Goal: Task Accomplishment & Management: Use online tool/utility

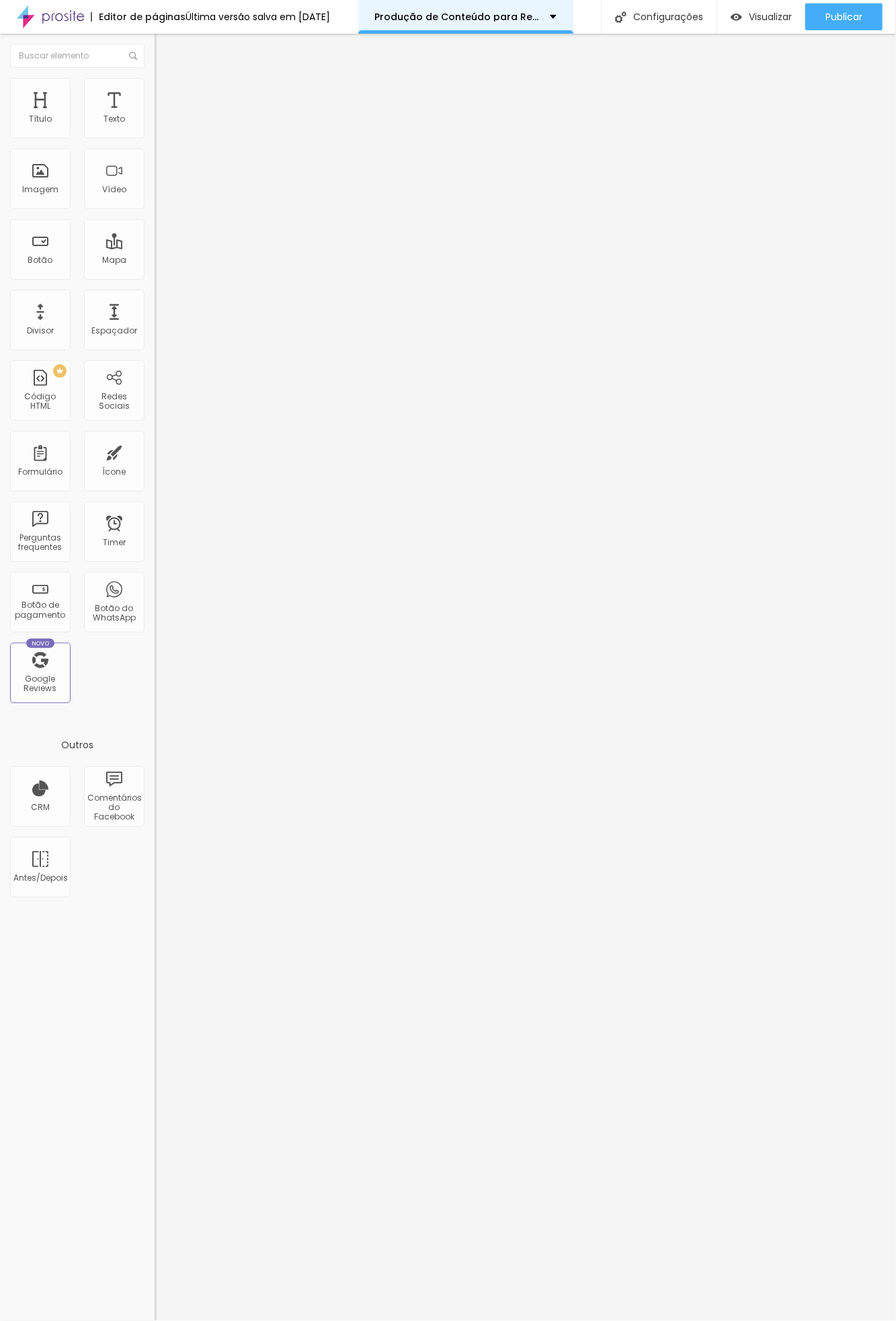
click at [557, 12] on div "Produção de Conteúdo para Restaurantes" at bounding box center [465, 17] width 181 height 9
type input "10"
type input "15"
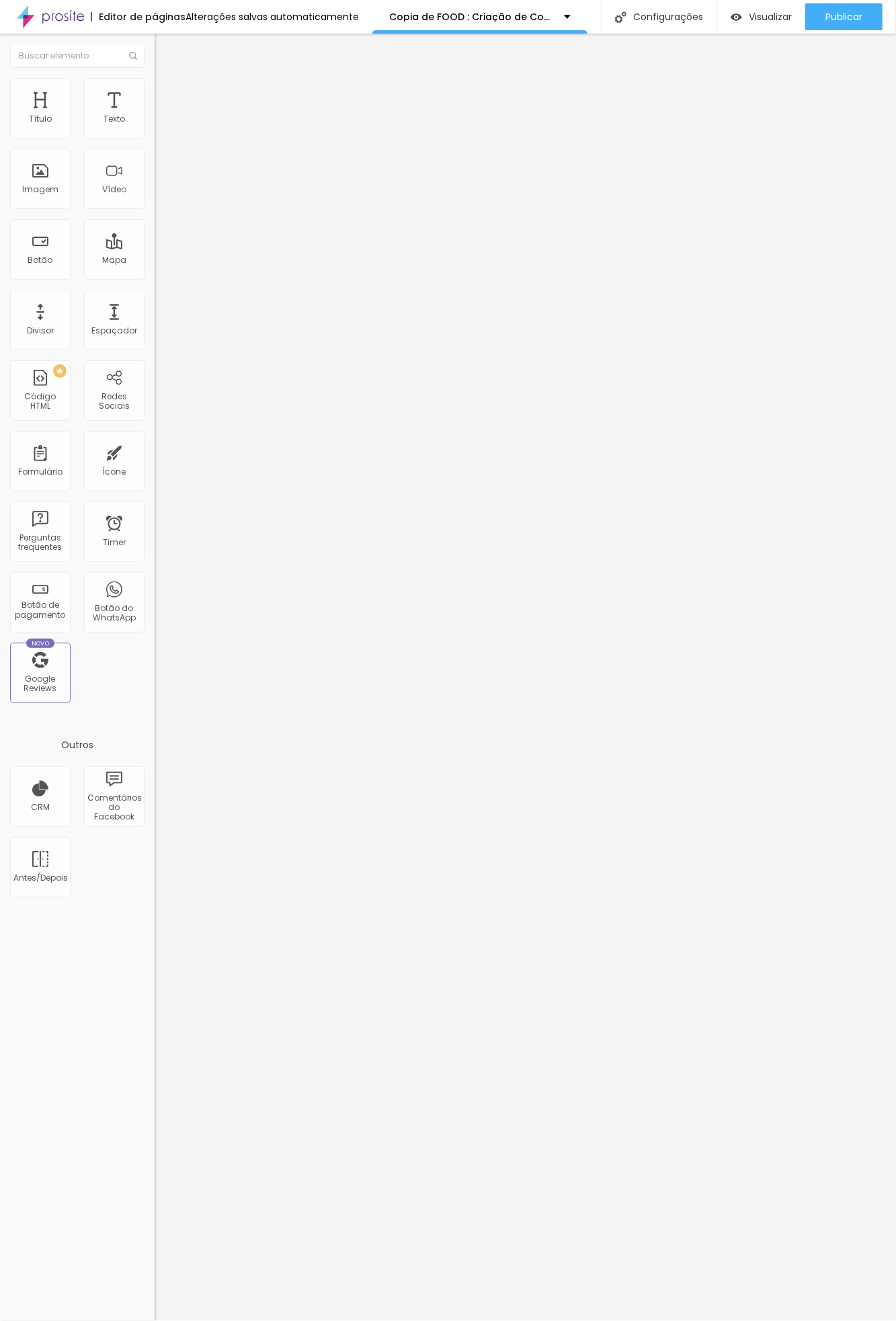
type input "32"
type input "44"
type input "49"
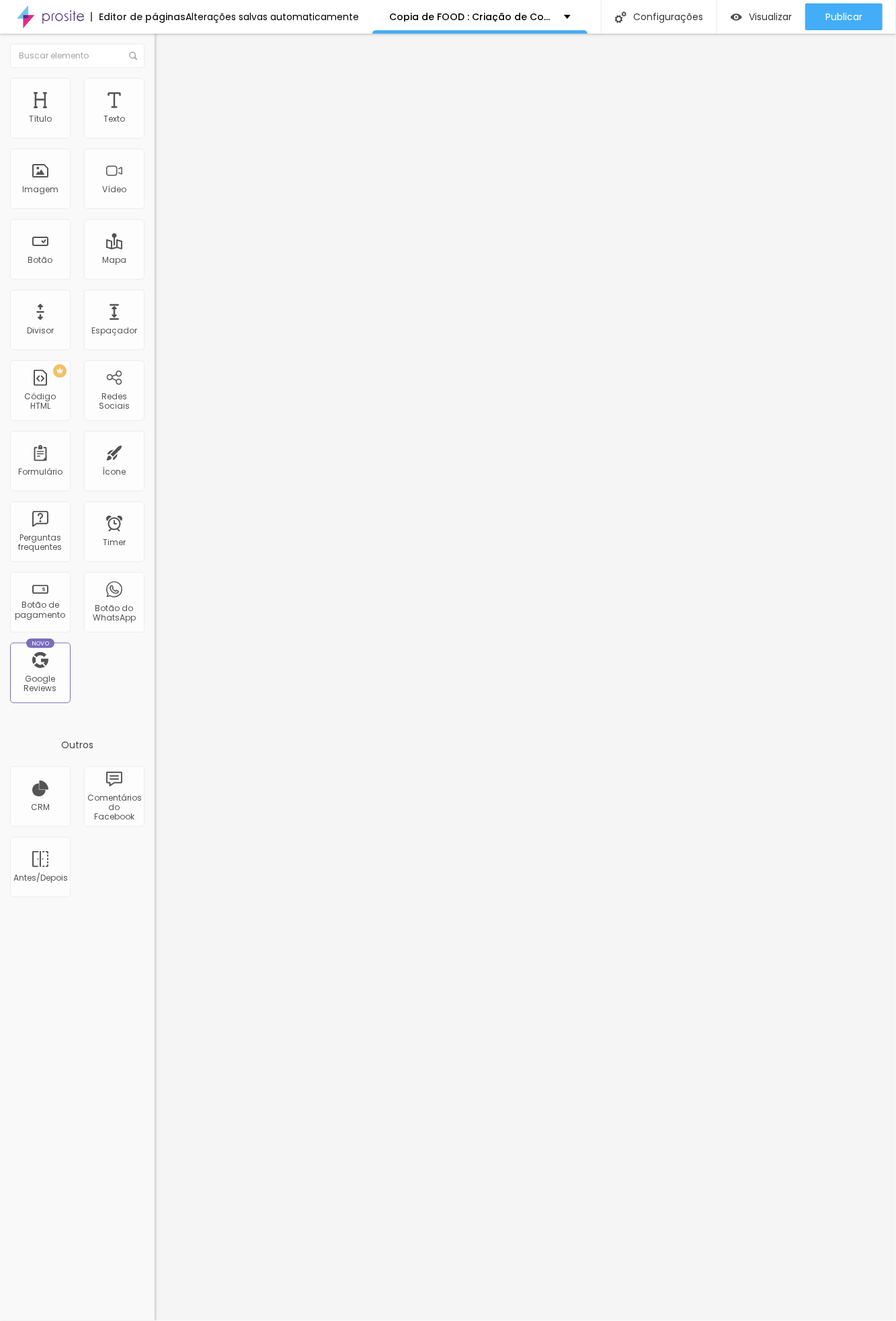
type input "49"
type input "44"
type input "38"
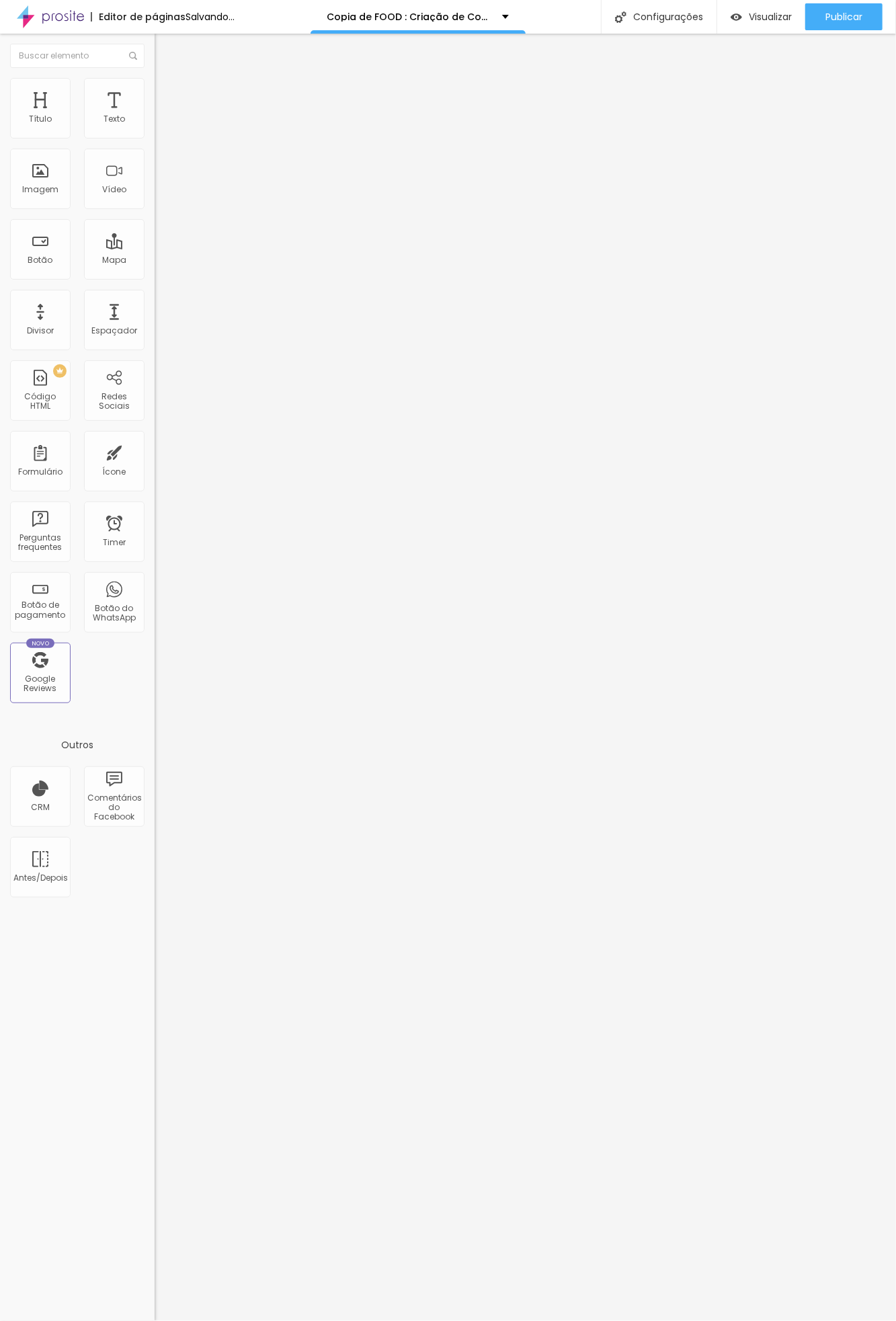
type input "32"
type input "26"
type input "21"
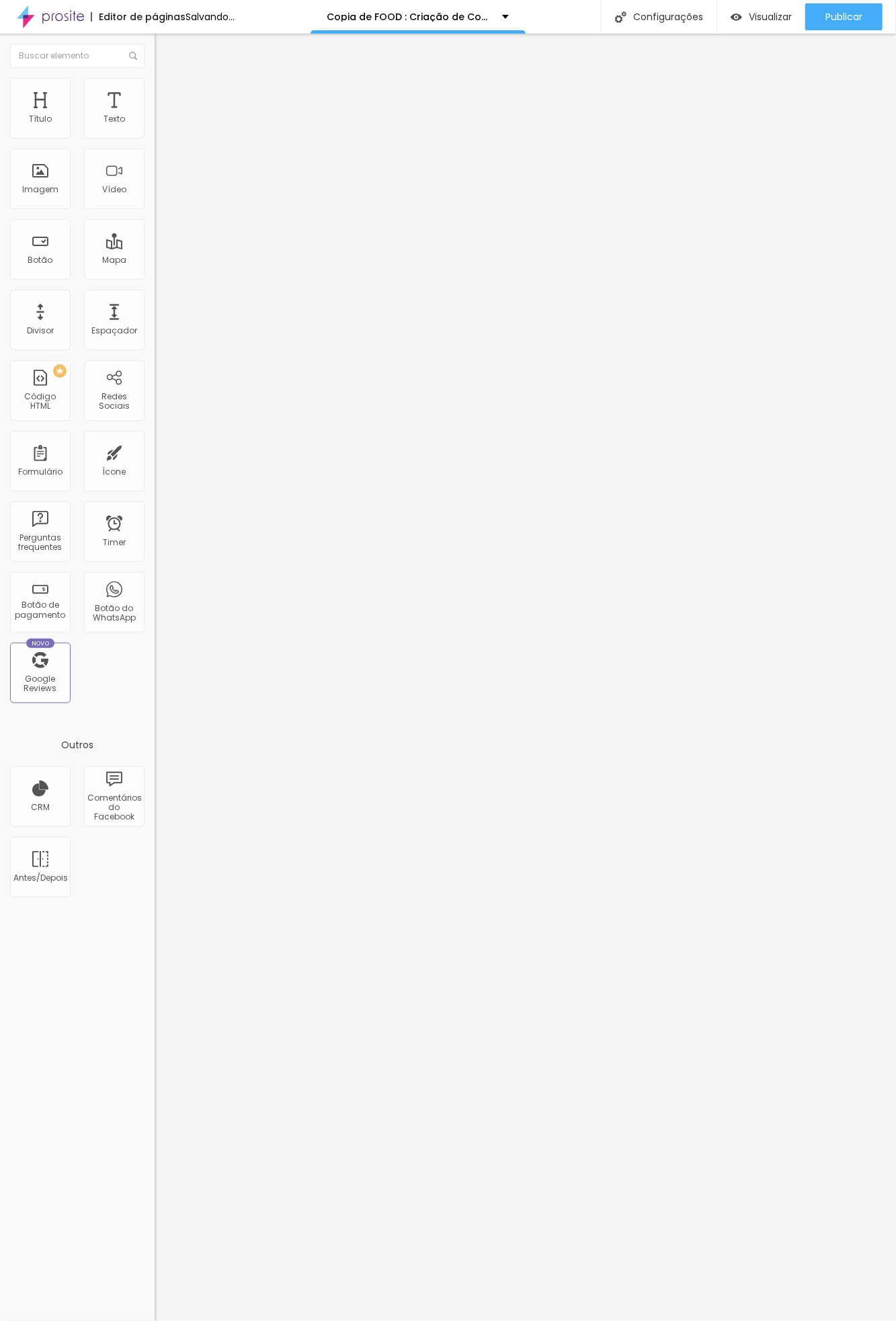
type input "21"
type input "15"
click at [155, 248] on input "range" at bounding box center [197, 252] width 86 height 10
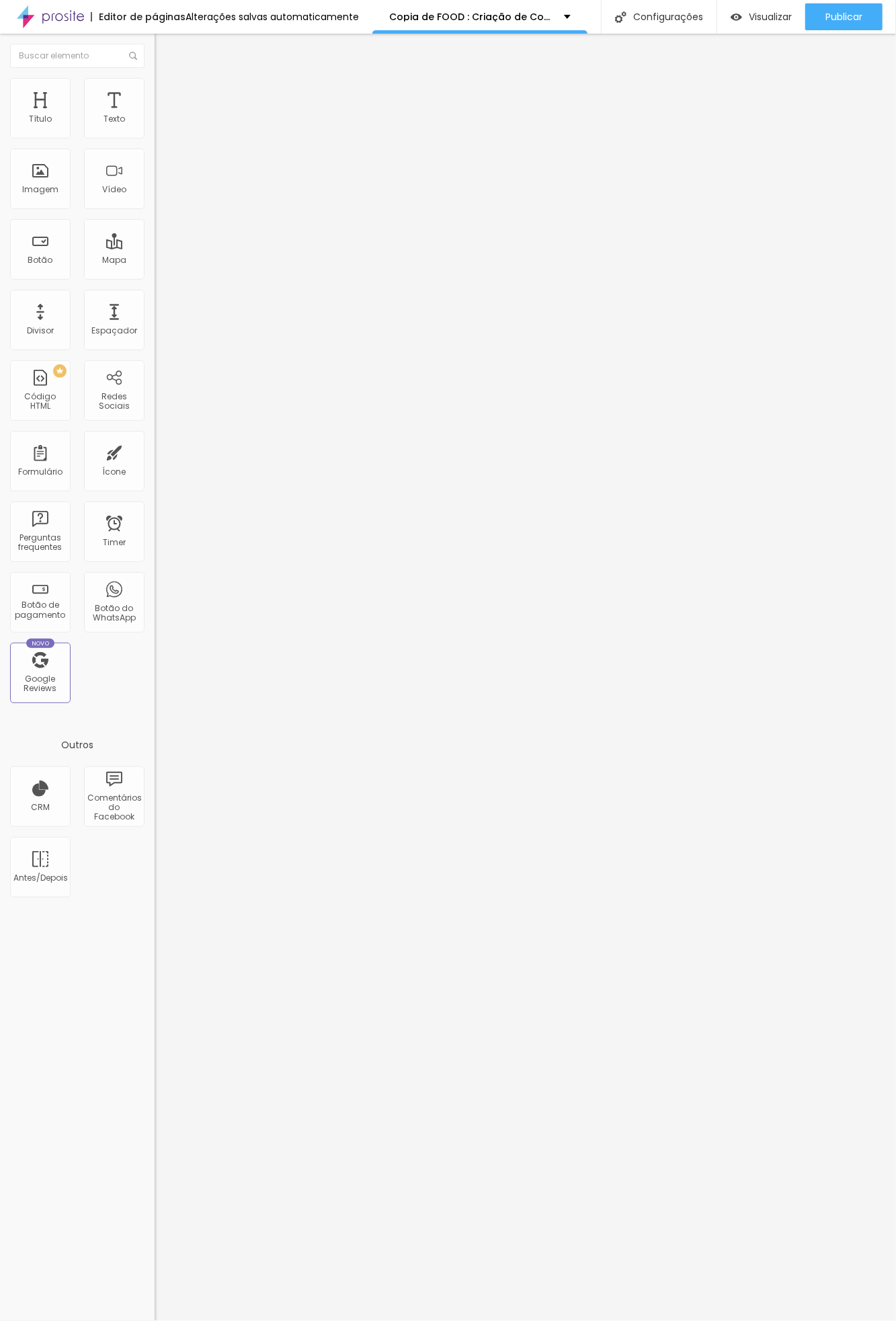
click at [167, 92] on span "Avançado" at bounding box center [189, 87] width 45 height 11
type input "7"
type input "6"
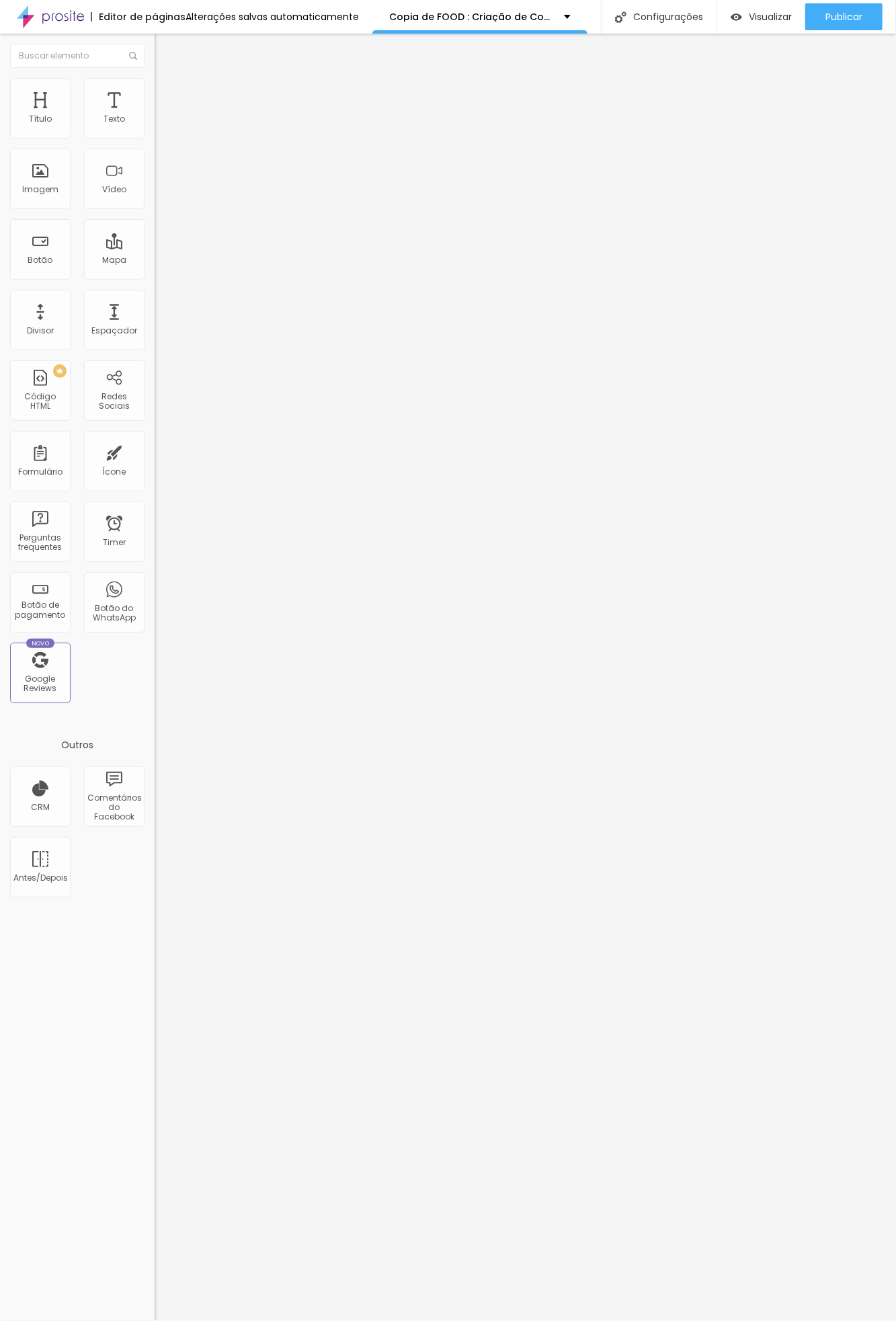
type input "5"
type input "4"
type input "3"
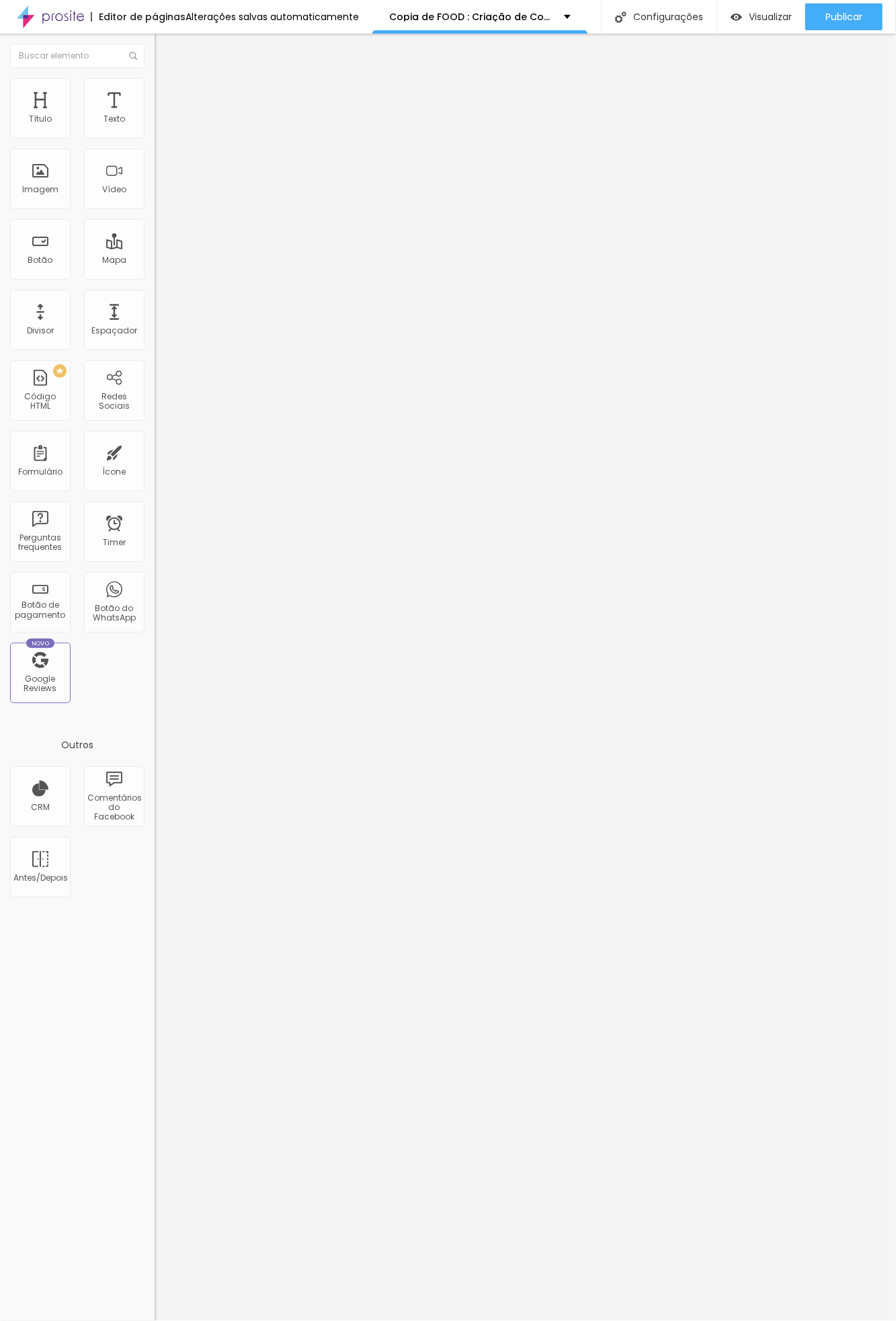
type input "3"
type input "5"
type input "6"
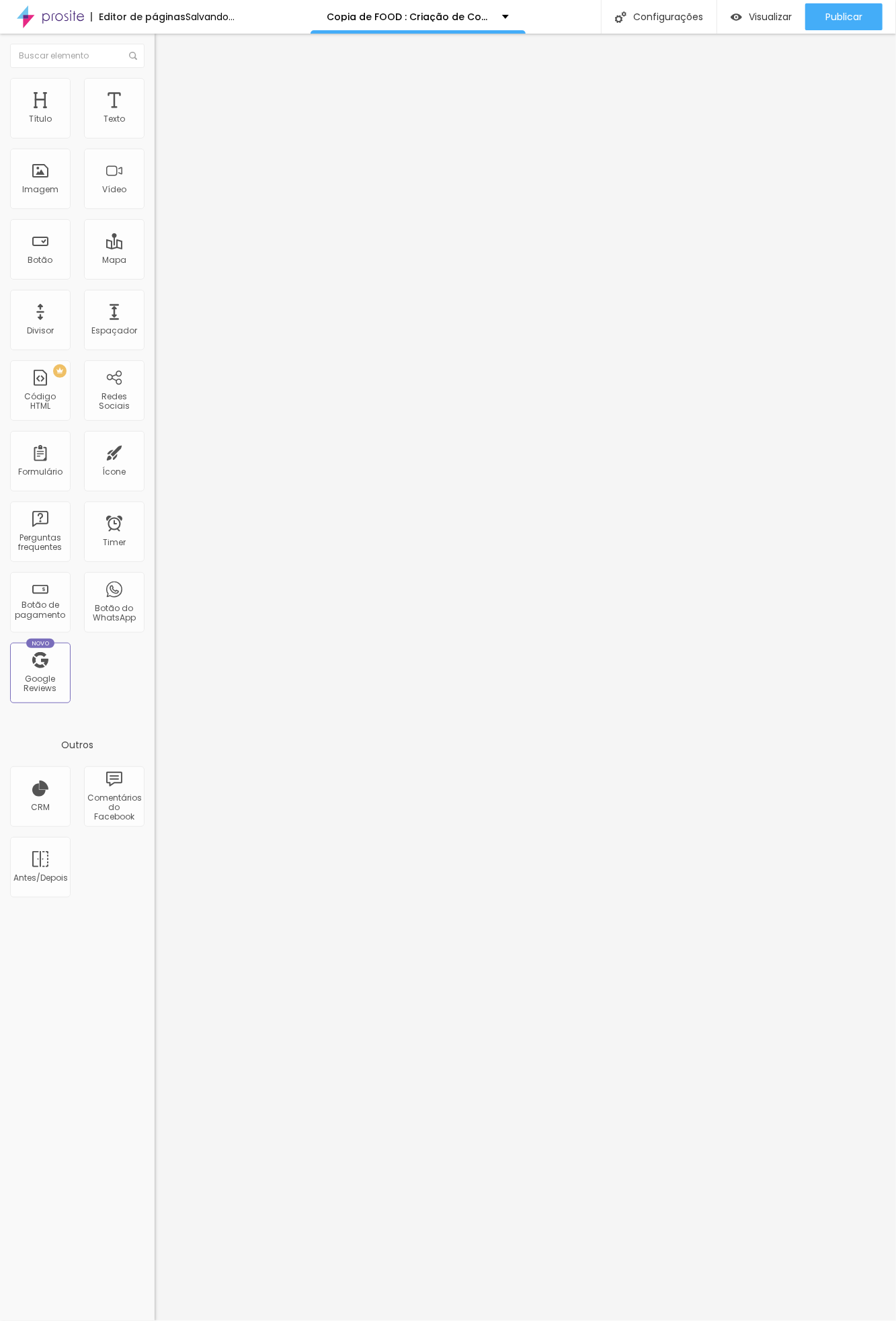
type input "6"
click at [155, 437] on input "range" at bounding box center [197, 442] width 86 height 10
type input "27"
type input "25"
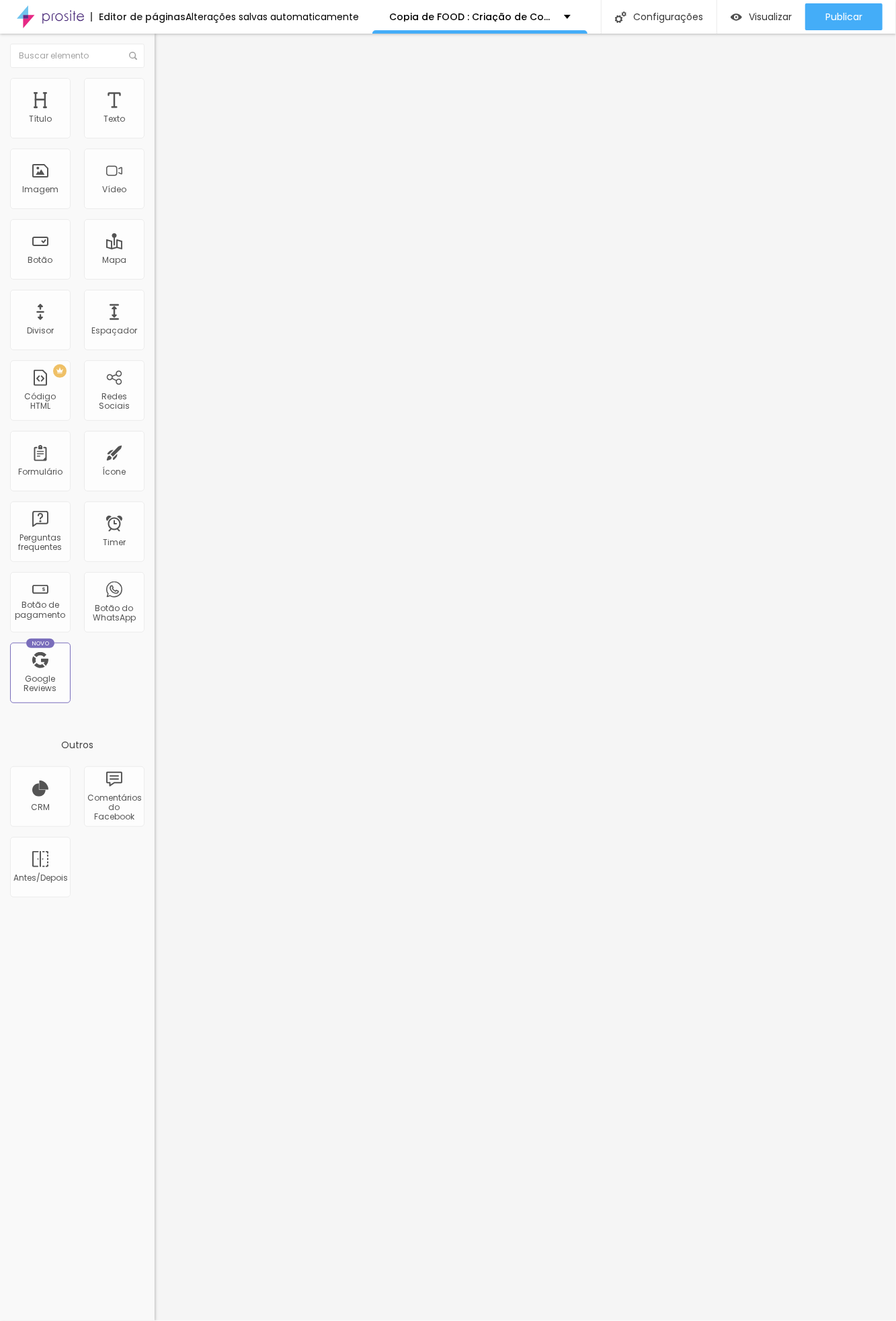
type input "25"
type input "24"
type input "23"
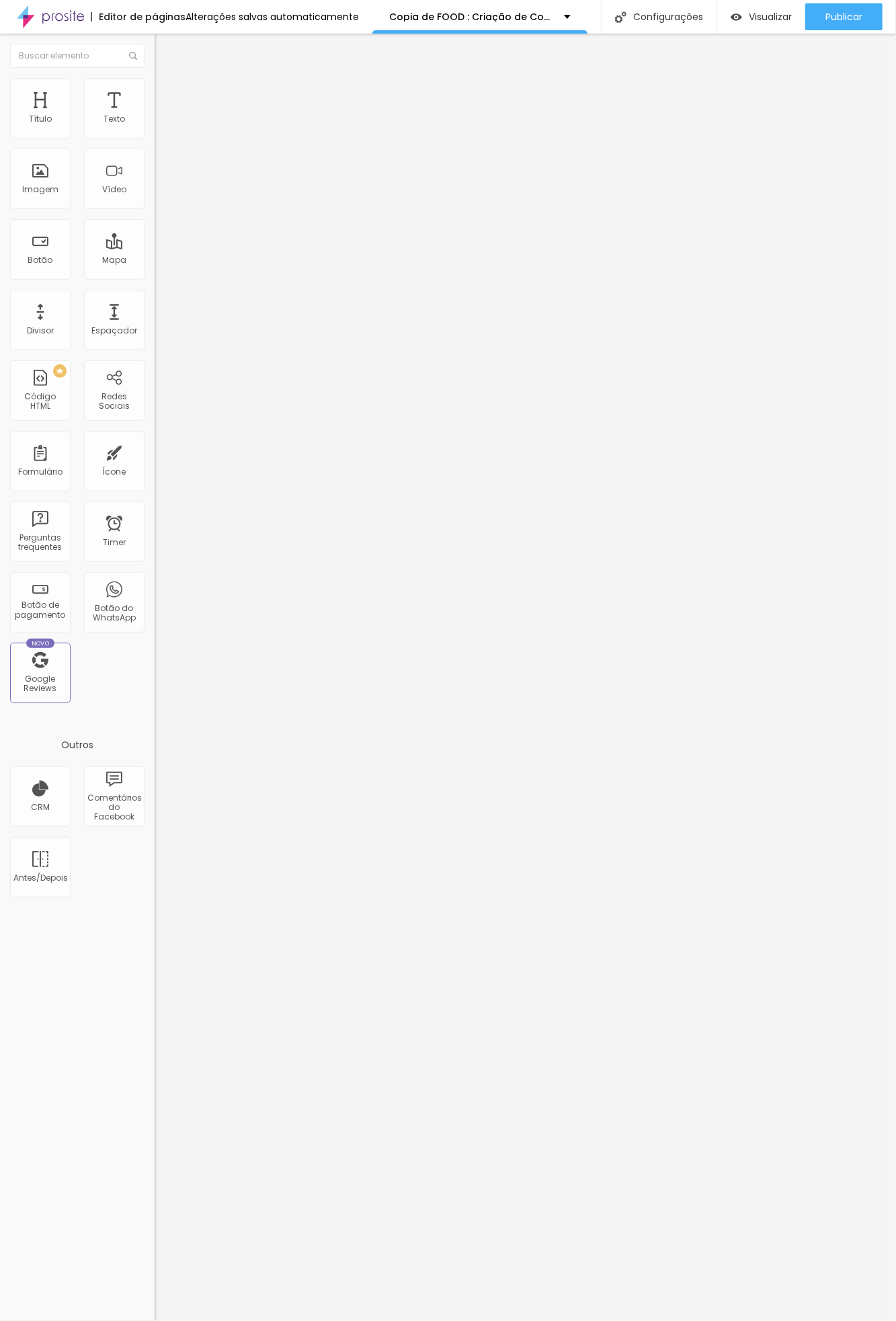
type input "20"
type input "16"
type input "13"
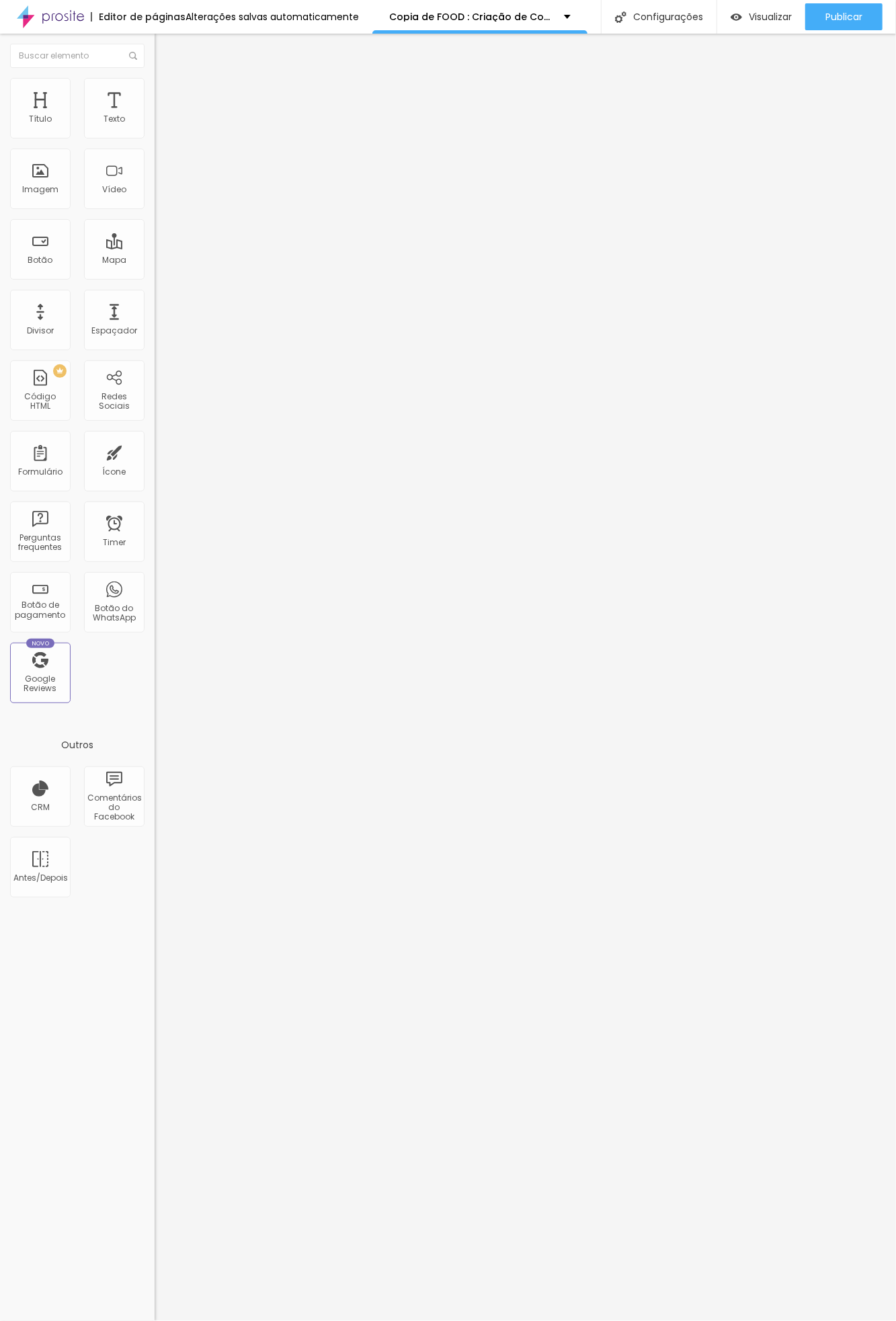
type input "13"
type input "12"
type input "10"
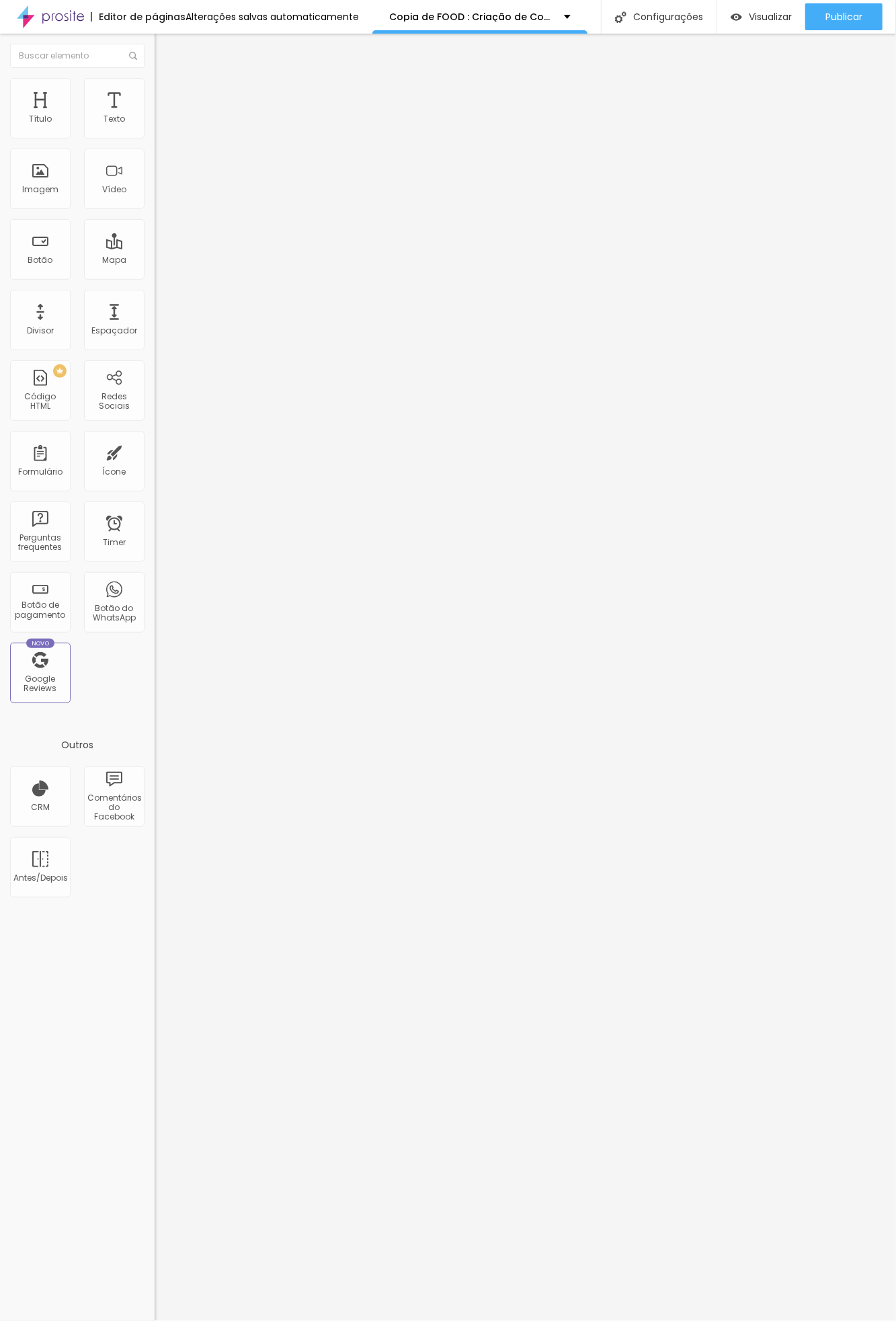
type input "8"
type input "6"
type input "5"
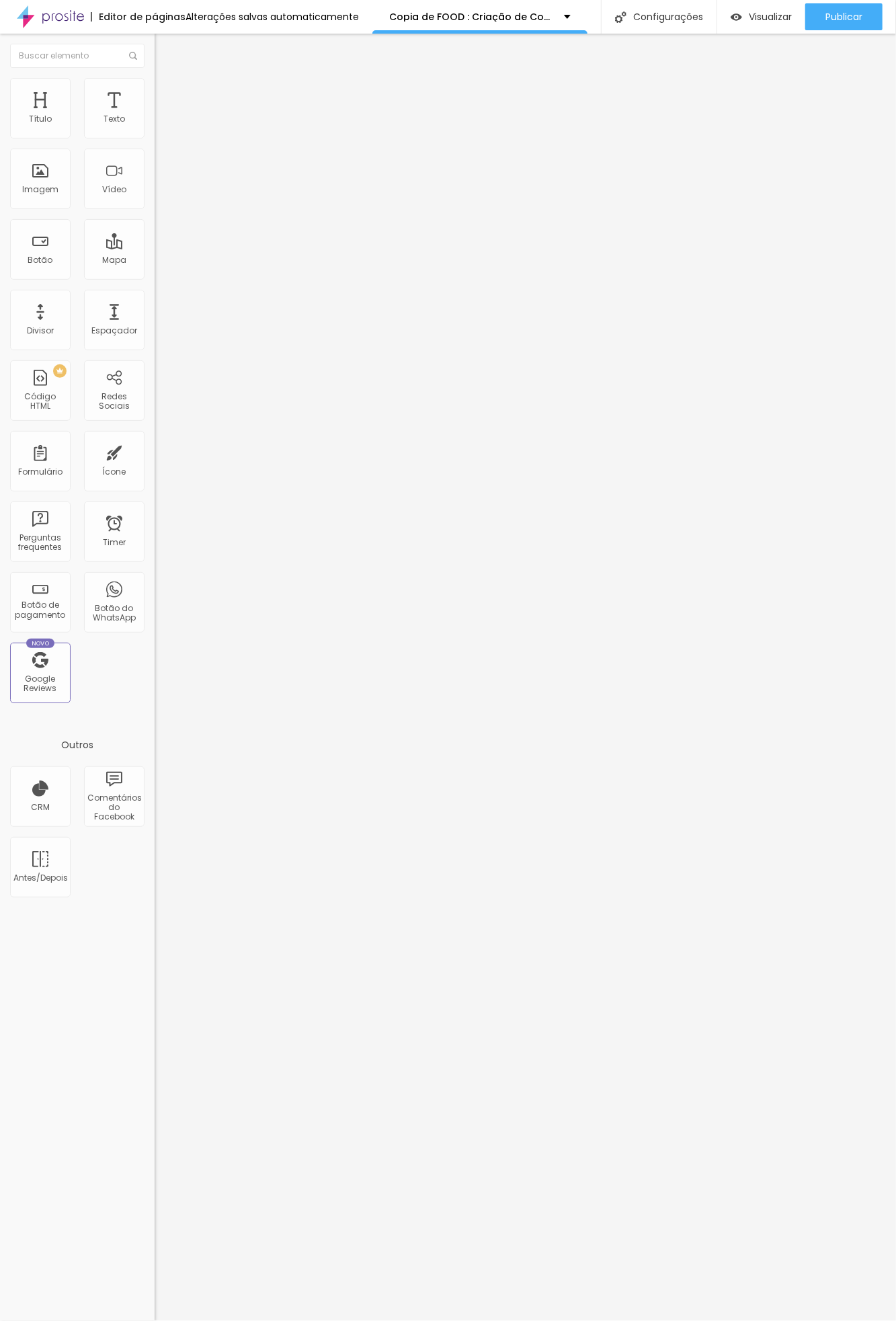
type input "5"
type input "3"
type input "2"
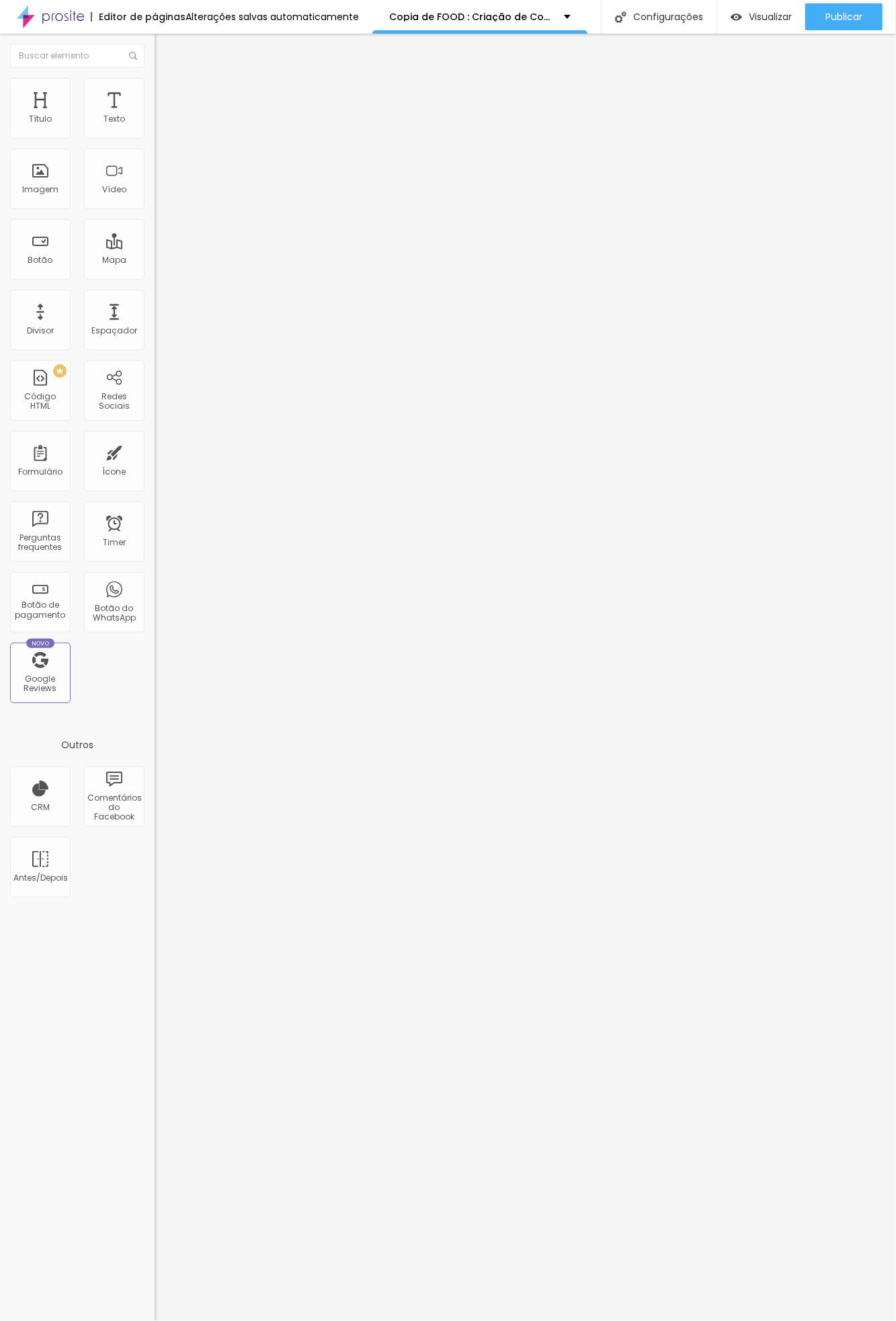
type input "1"
type input "0"
drag, startPoint x: 55, startPoint y: 131, endPoint x: 28, endPoint y: 129, distance: 27.1
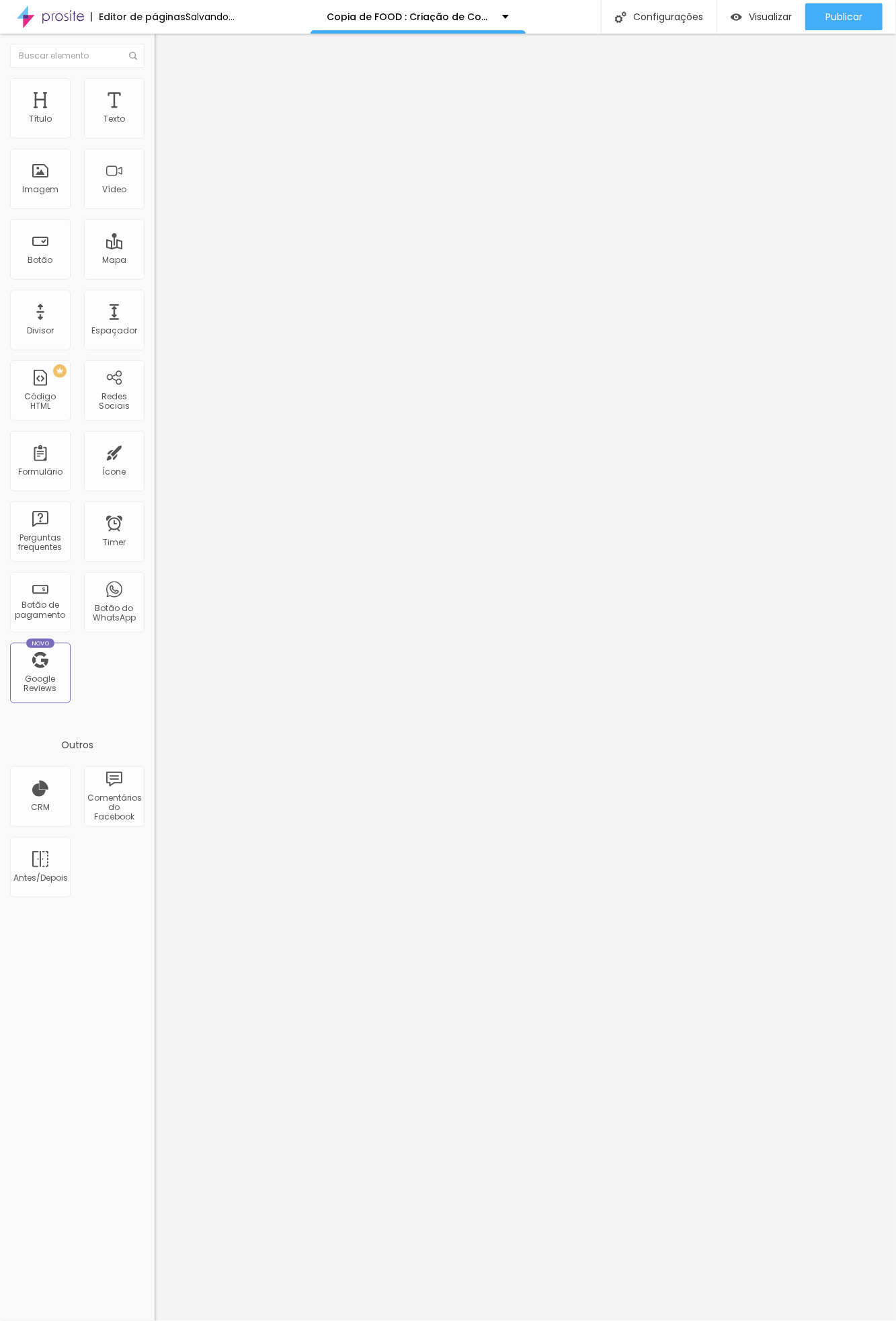
type input "0"
click at [155, 248] on input "range" at bounding box center [197, 252] width 86 height 10
